Goal: Find specific fact: Find specific fact

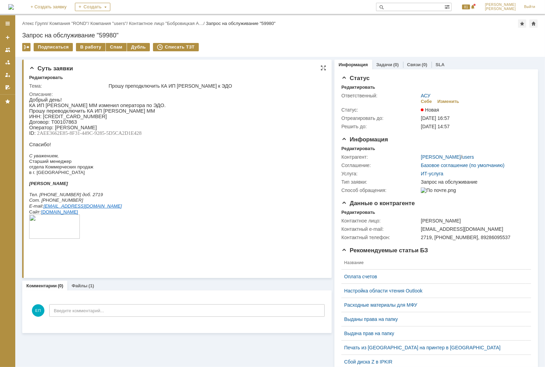
click at [66, 119] on span "[CREDIT_CARD_NUMBER]" at bounding box center [75, 116] width 64 height 6
copy span "[CREDIT_CARD_NUMBER]"
click at [83, 124] on p "Договор: Т00107863" at bounding box center [97, 122] width 137 height 6
click at [64, 119] on span "[CREDIT_CARD_NUMBER]" at bounding box center [75, 116] width 64 height 6
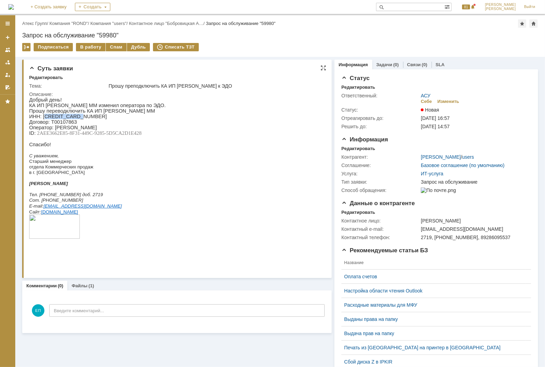
click at [64, 119] on span "[CREDIT_CARD_NUMBER]" at bounding box center [75, 116] width 64 height 6
copy span "[CREDIT_CARD_NUMBER]"
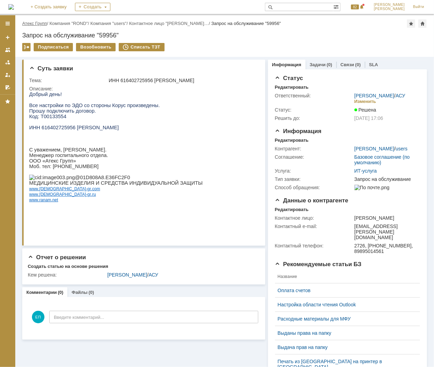
click at [33, 22] on link "Атекс Групп" at bounding box center [34, 23] width 25 height 5
